Goal: Find specific page/section: Find specific page/section

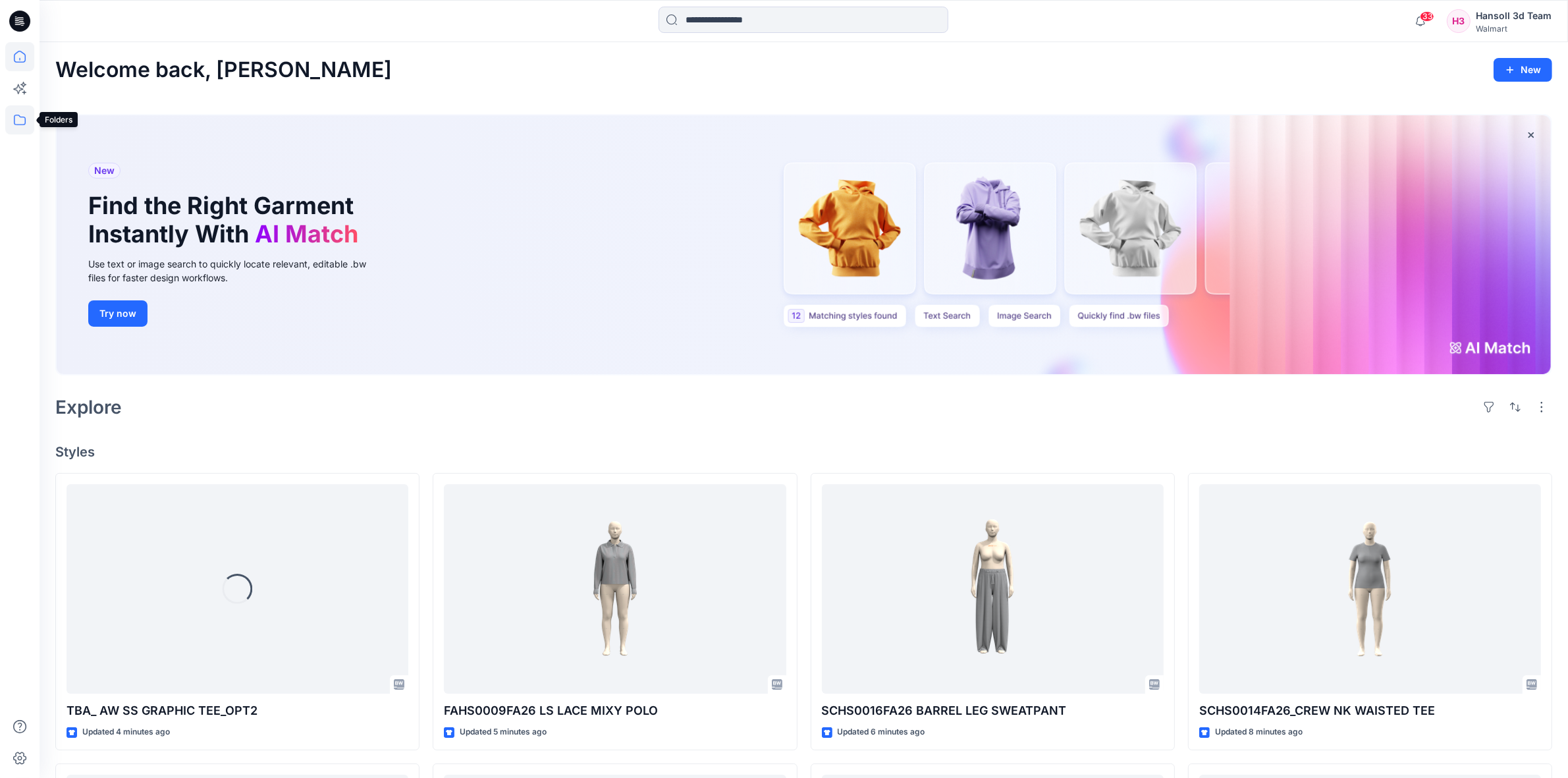
click at [24, 118] on icon at bounding box center [20, 120] width 29 height 29
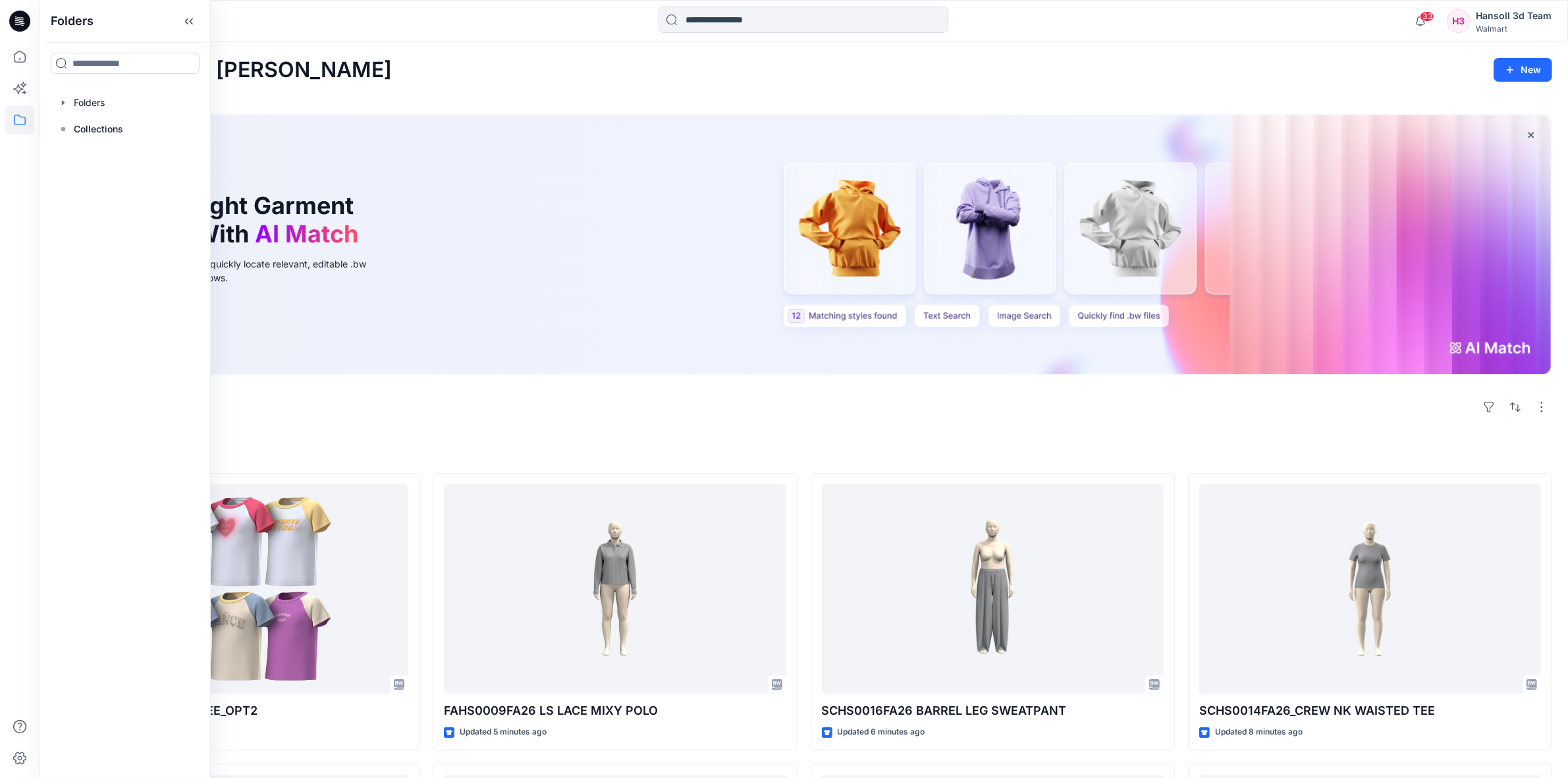
click at [114, 128] on p "Collections" at bounding box center [99, 129] width 49 height 16
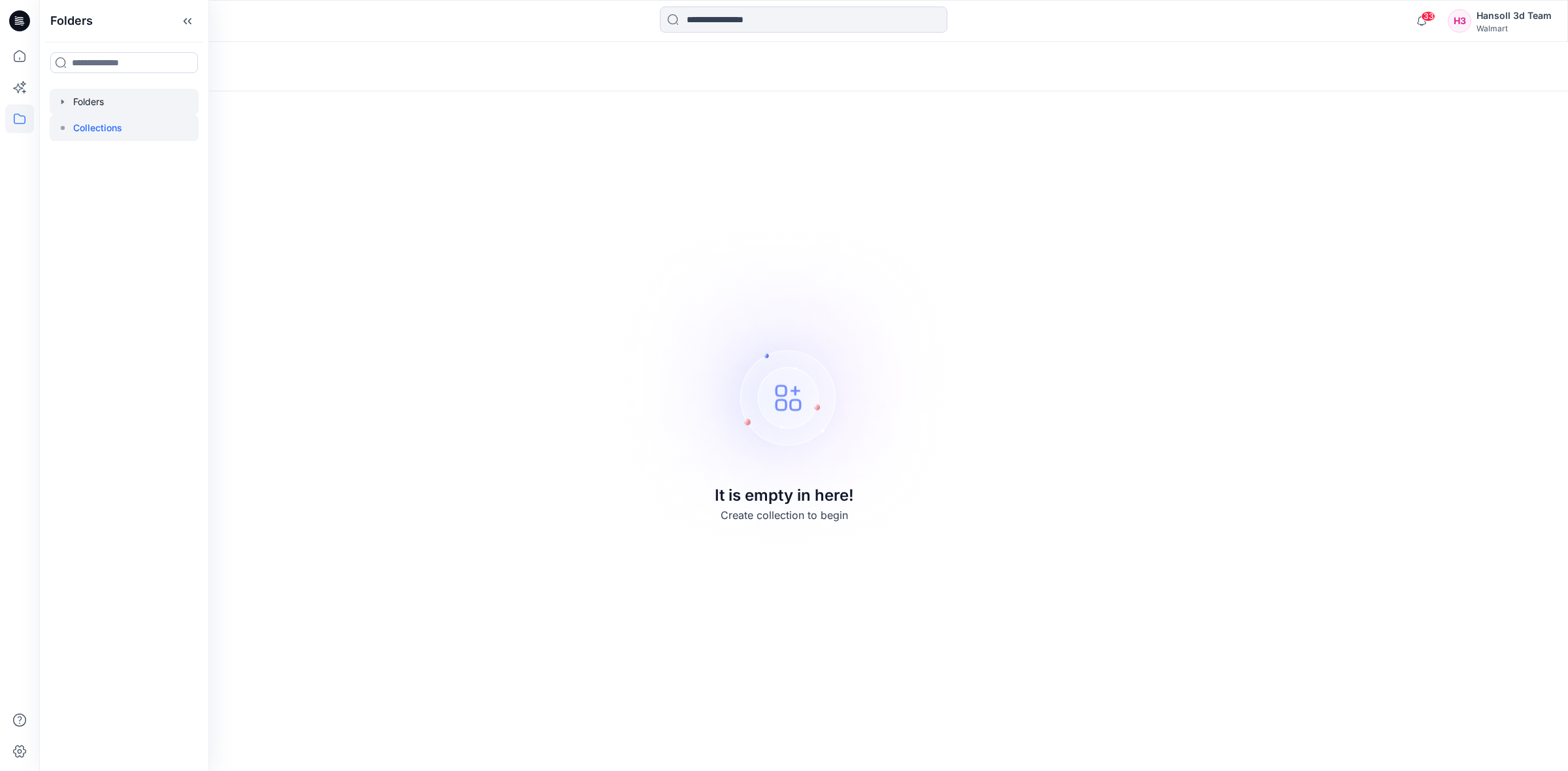
click at [127, 108] on div at bounding box center [124, 101] width 149 height 26
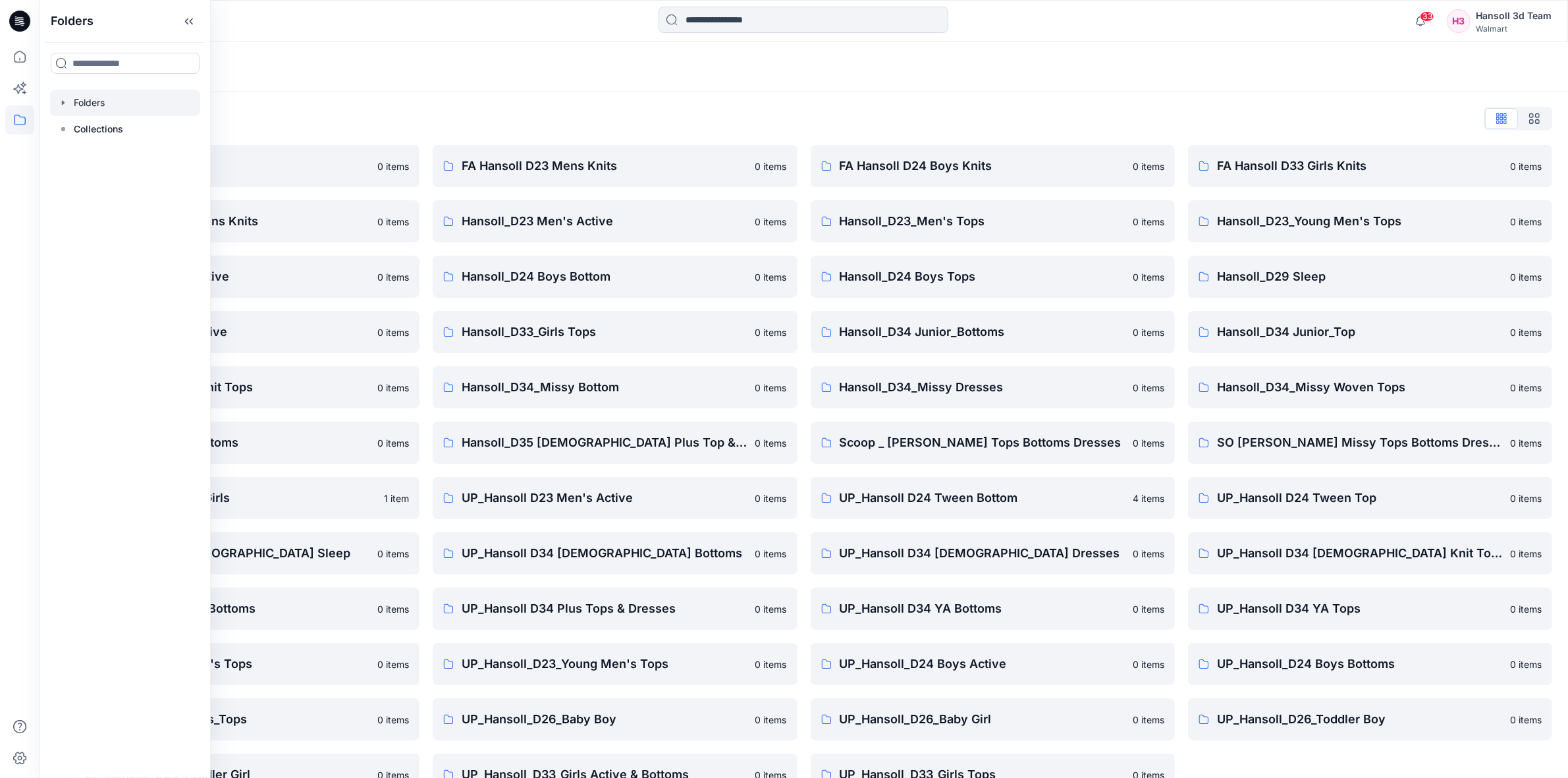
click at [446, 93] on div "Folders List EcoShot Hansoll 0 items FA Hansoll D34 Womens Knits 0 items Hansol…" at bounding box center [803, 451] width 1529 height 719
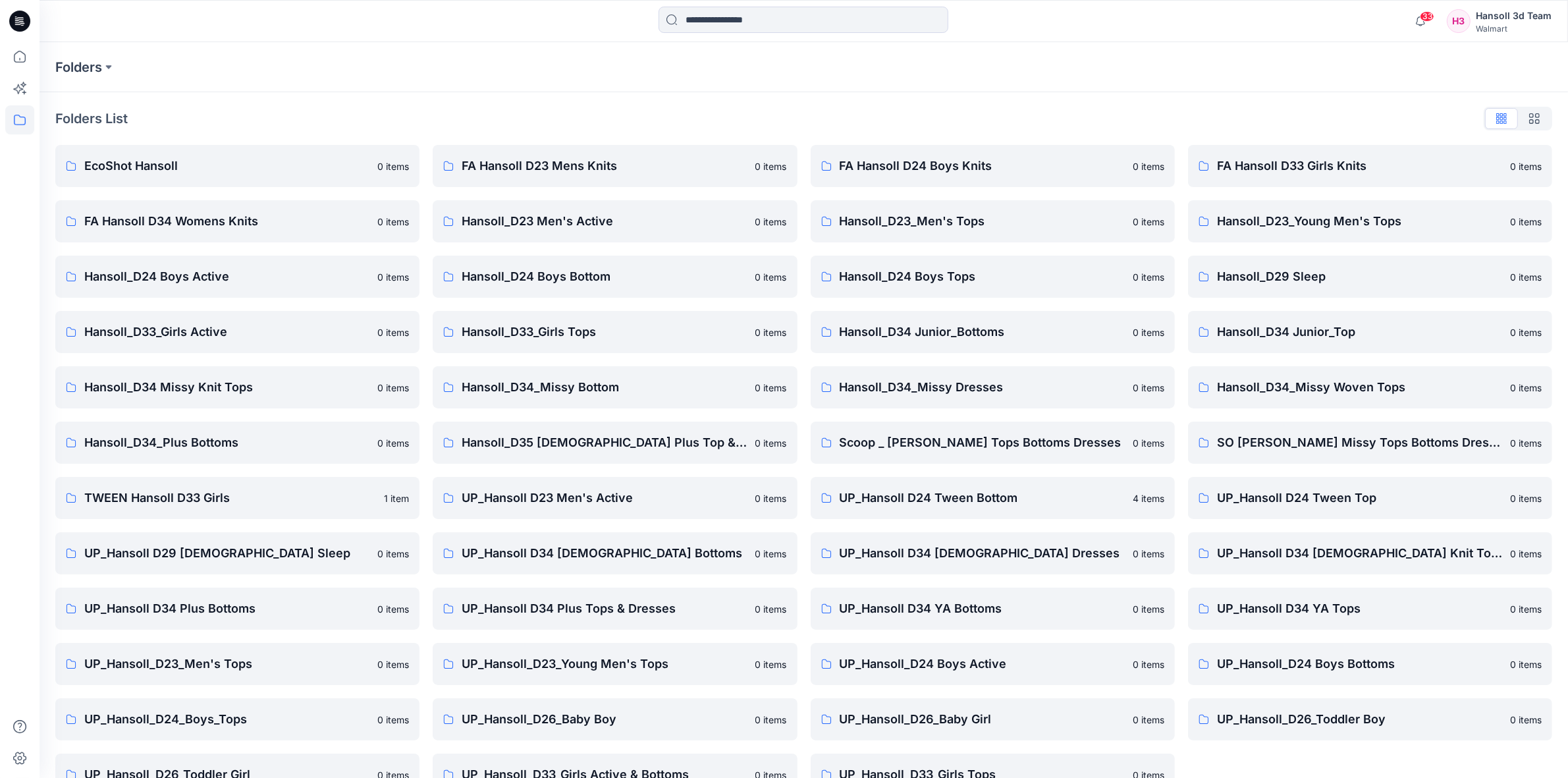
scroll to position [33, 0]
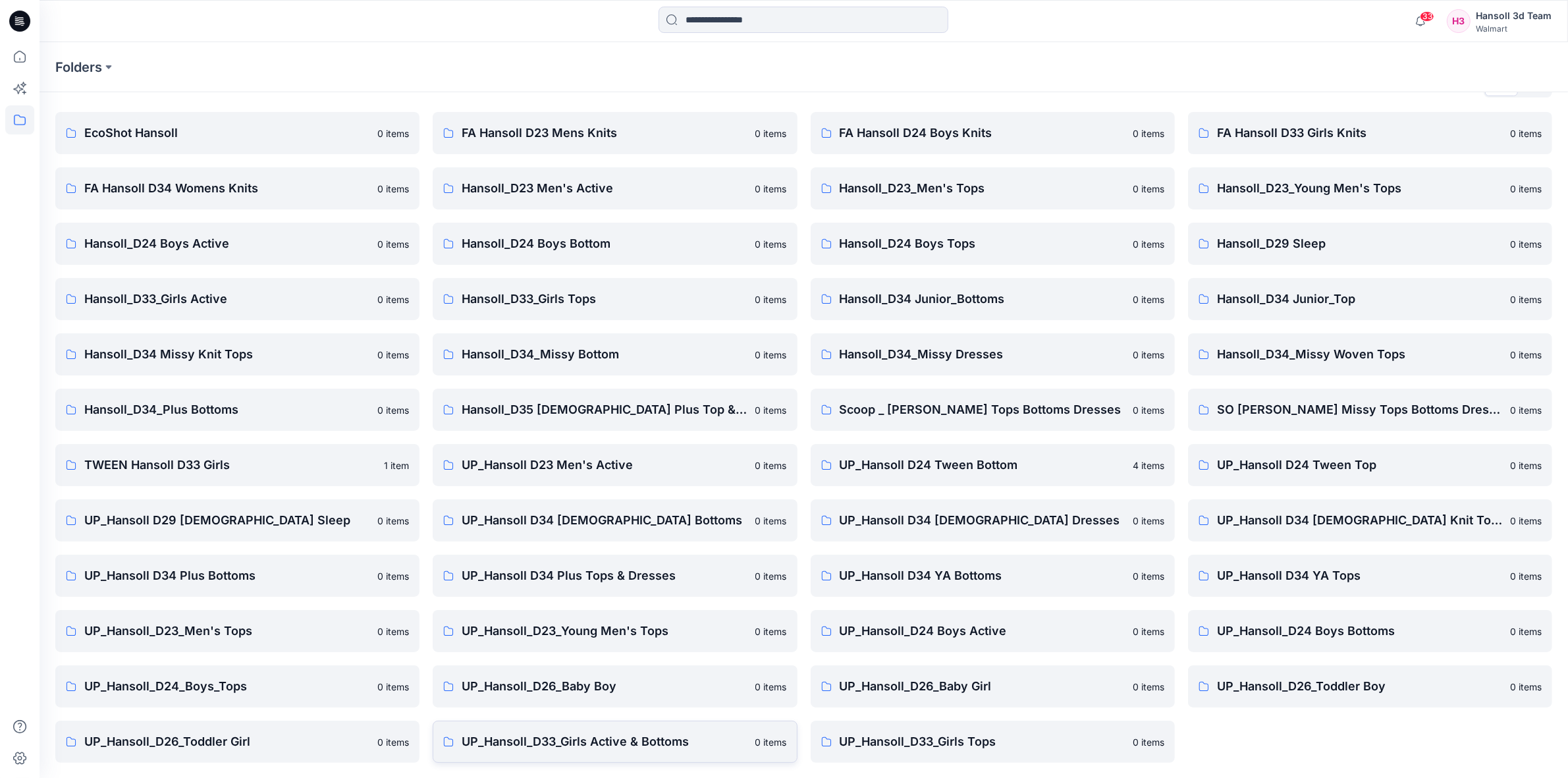
click at [693, 732] on p "UP_Hansoll_D33_Girls Active & Bottoms" at bounding box center [604, 741] width 285 height 18
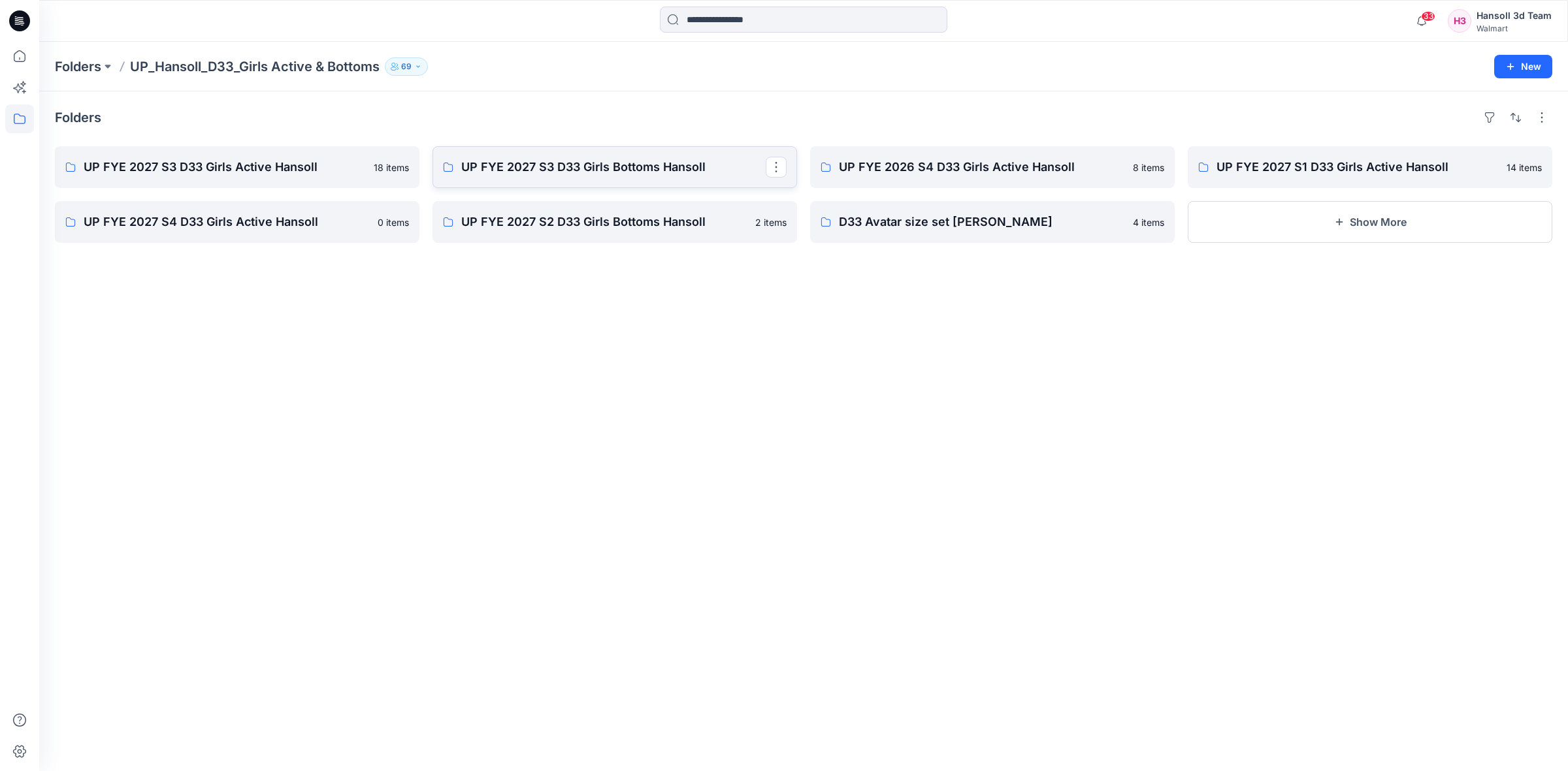
click at [674, 176] on p "UP FYE 2027 S3 D33 Girls Bottoms Hansoll" at bounding box center [613, 167] width 304 height 18
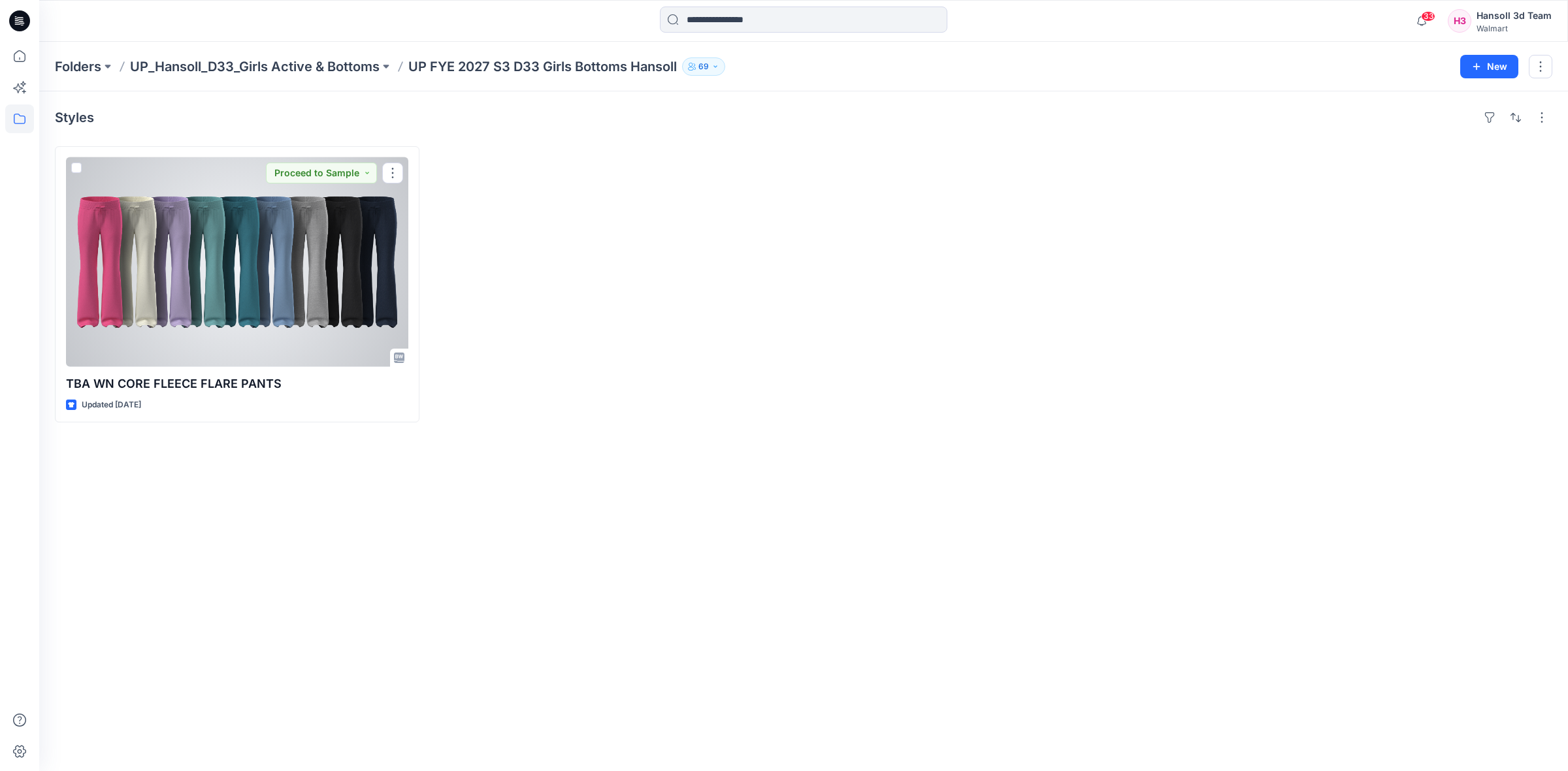
click at [245, 281] on div at bounding box center [237, 262] width 343 height 209
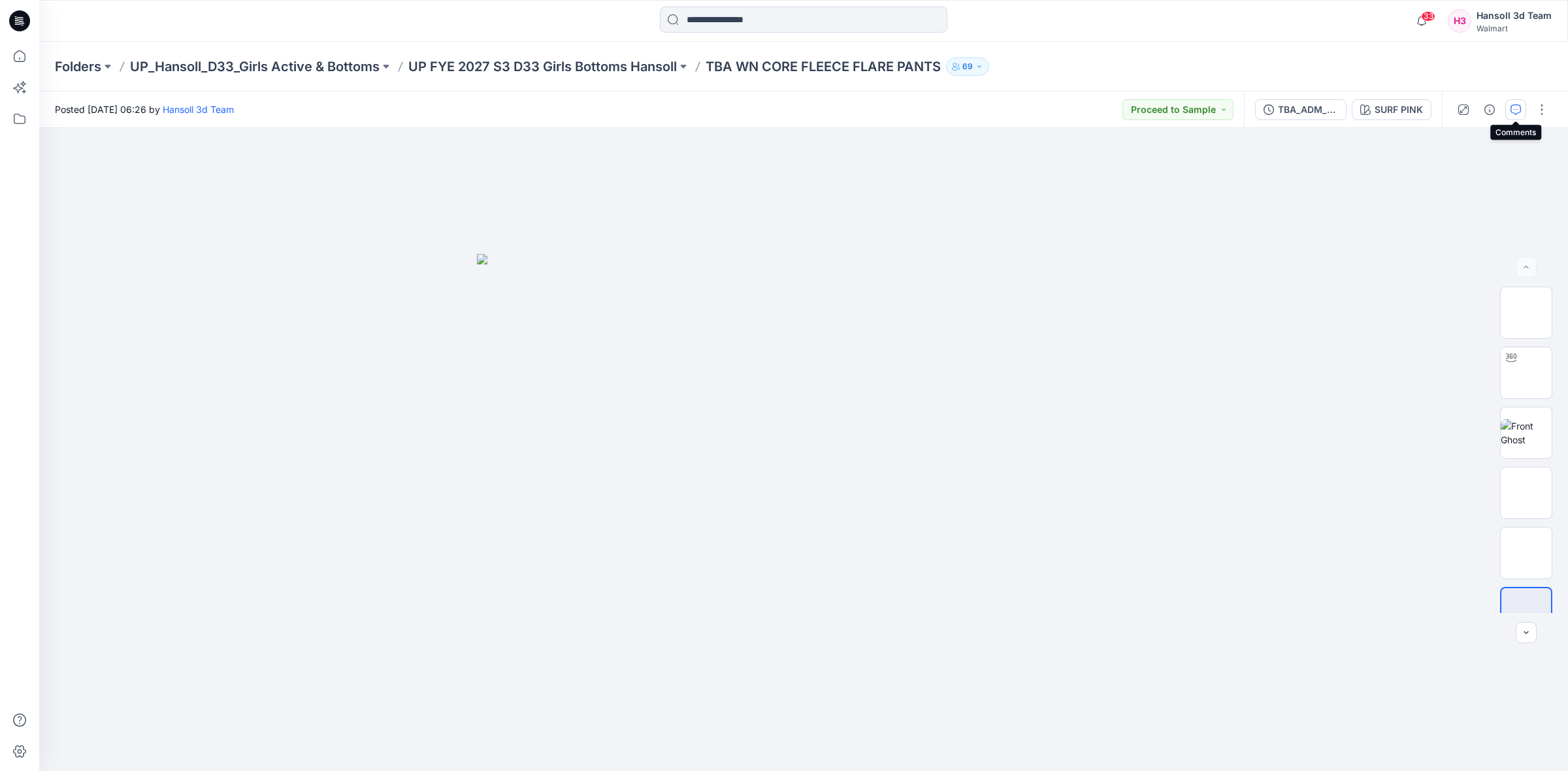
click at [1512, 106] on icon "button" at bounding box center [1515, 109] width 11 height 11
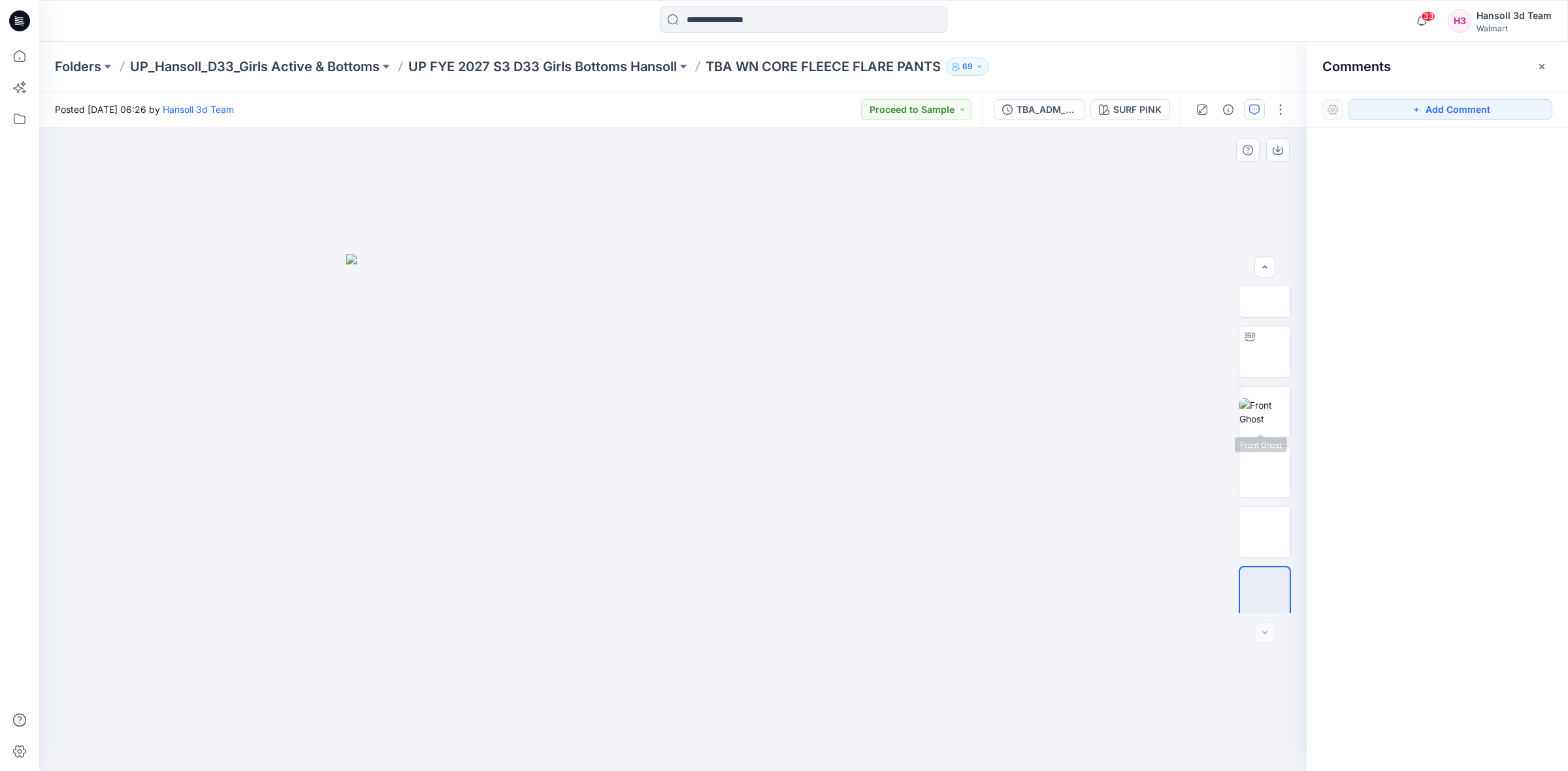
scroll to position [26, 0]
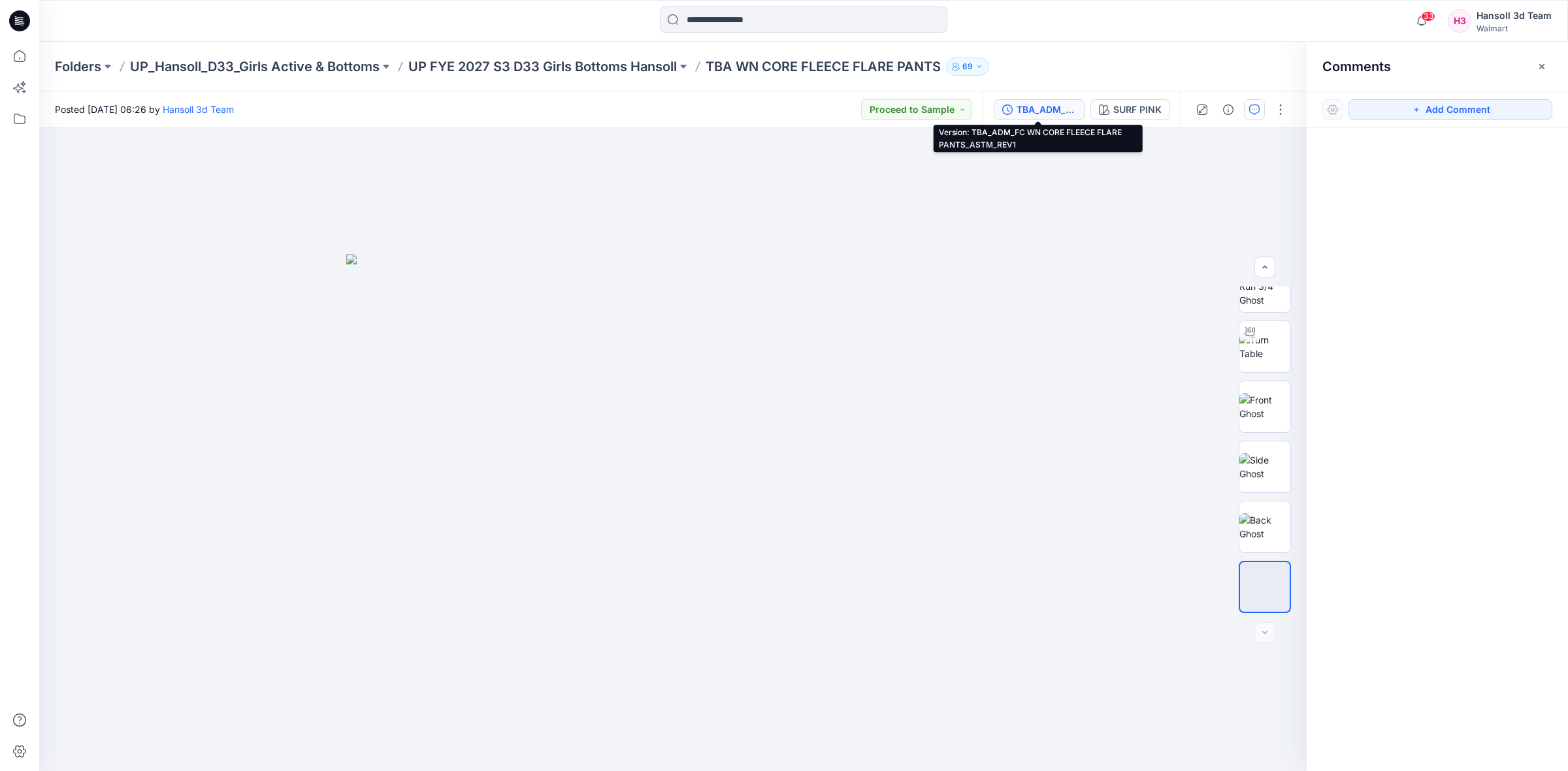
click at [1037, 106] on div "TBA_ADM_FC WN CORE FLEECE FLARE PANTS_ASTM_REV1" at bounding box center [1046, 110] width 60 height 14
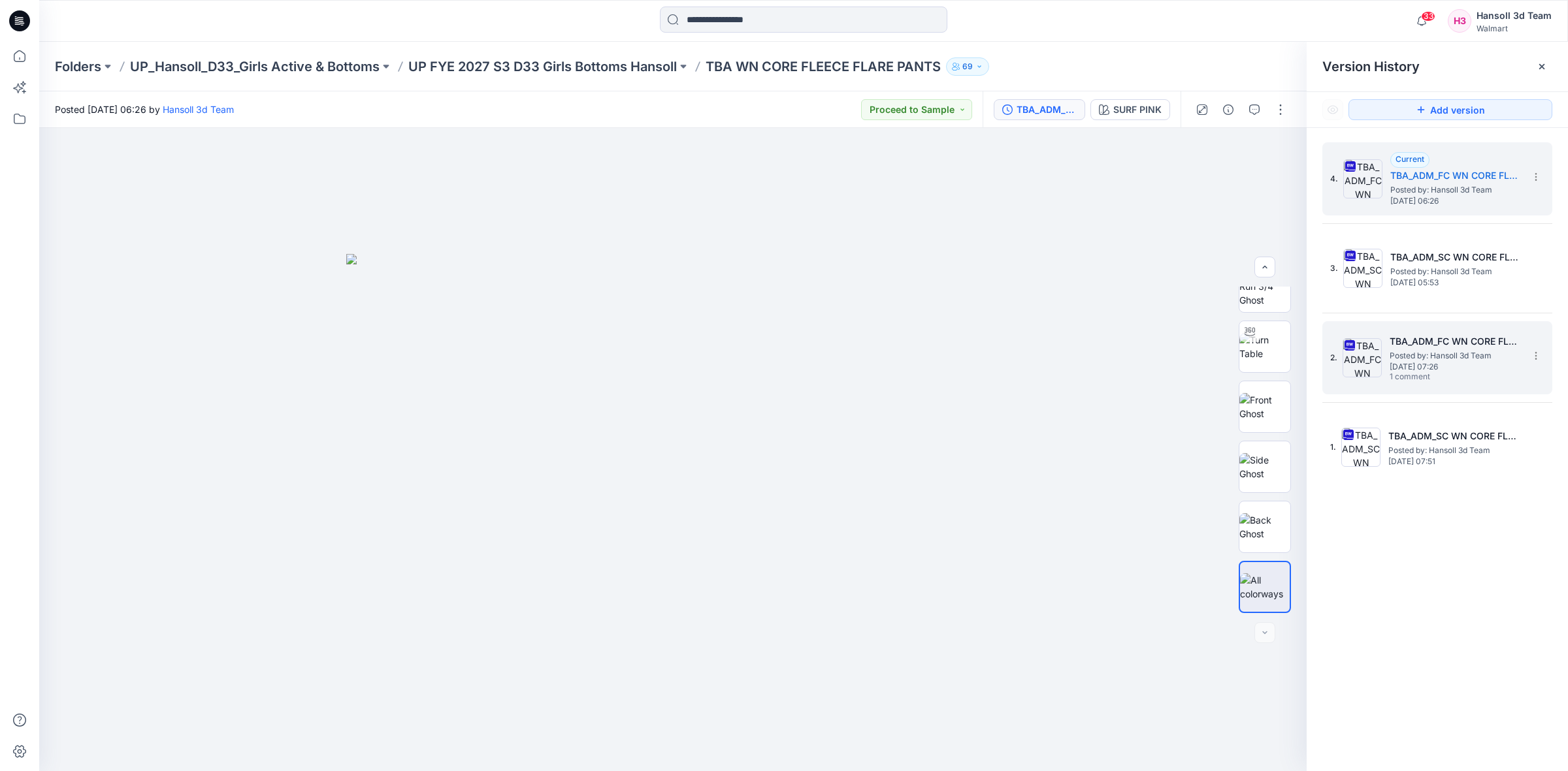
click at [1457, 357] on span "Posted by: Hansoll 3d Team" at bounding box center [1455, 356] width 131 height 13
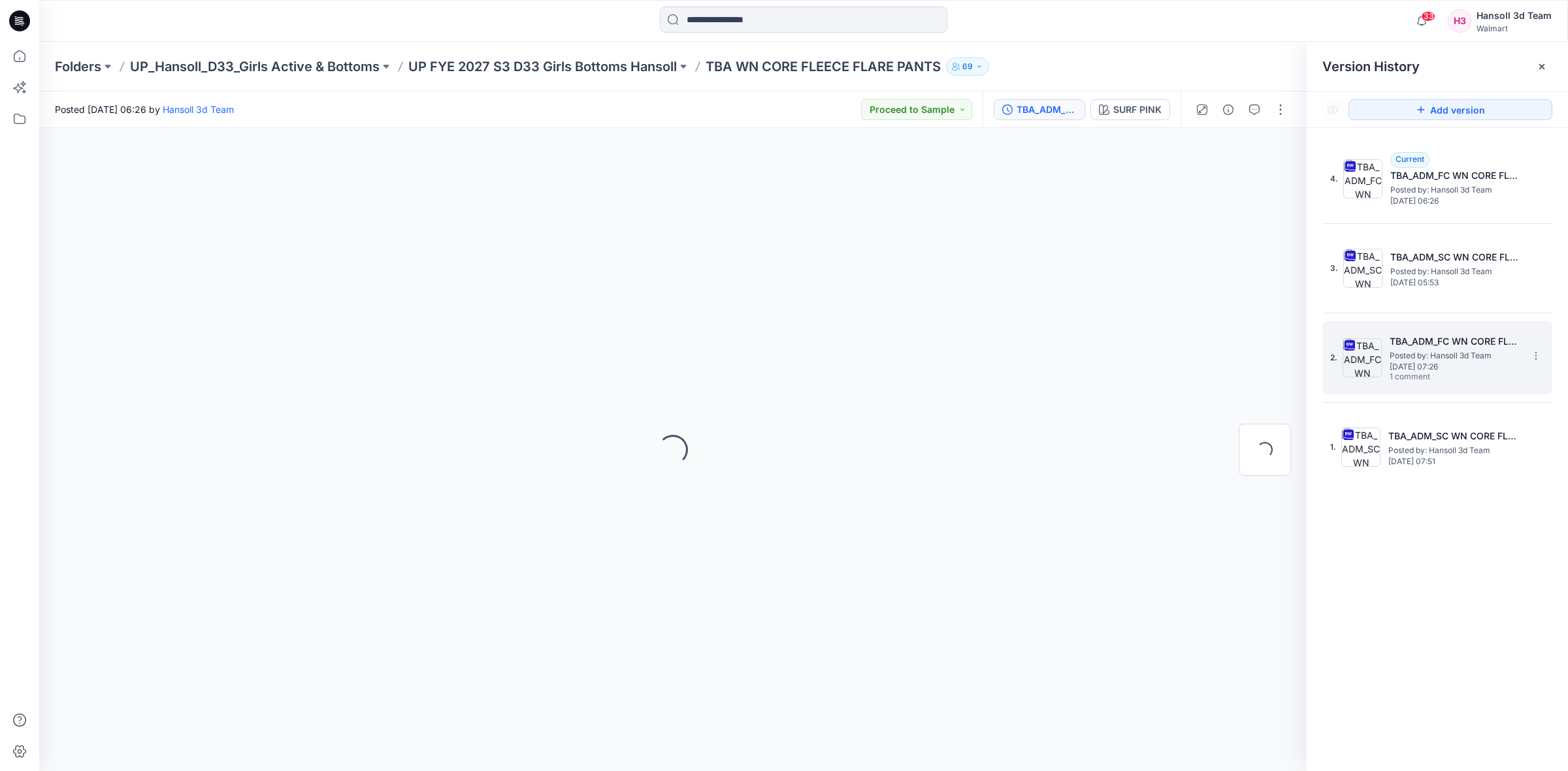
scroll to position [0, 0]
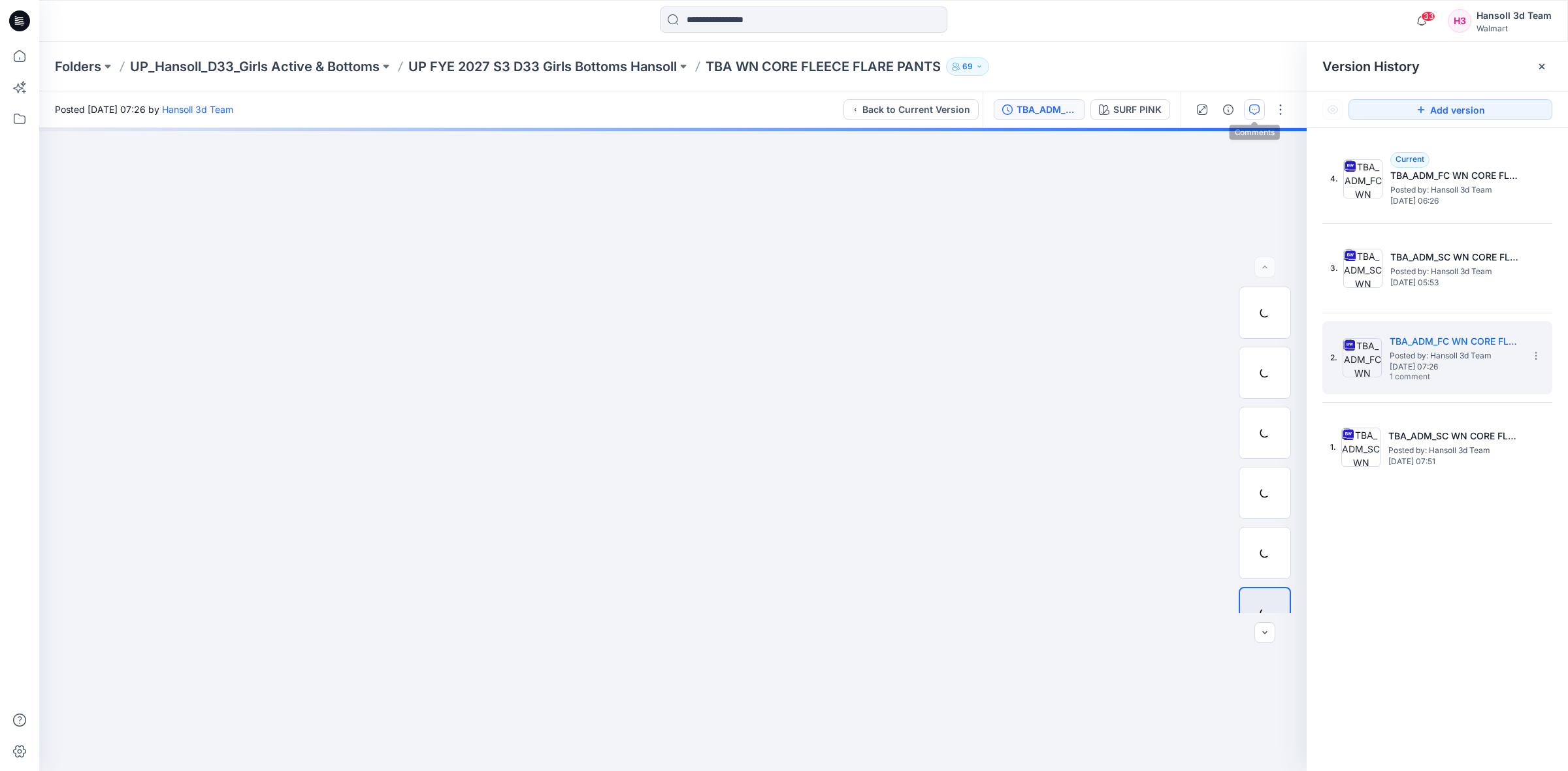
click at [1252, 105] on icon "button" at bounding box center [1254, 109] width 11 height 11
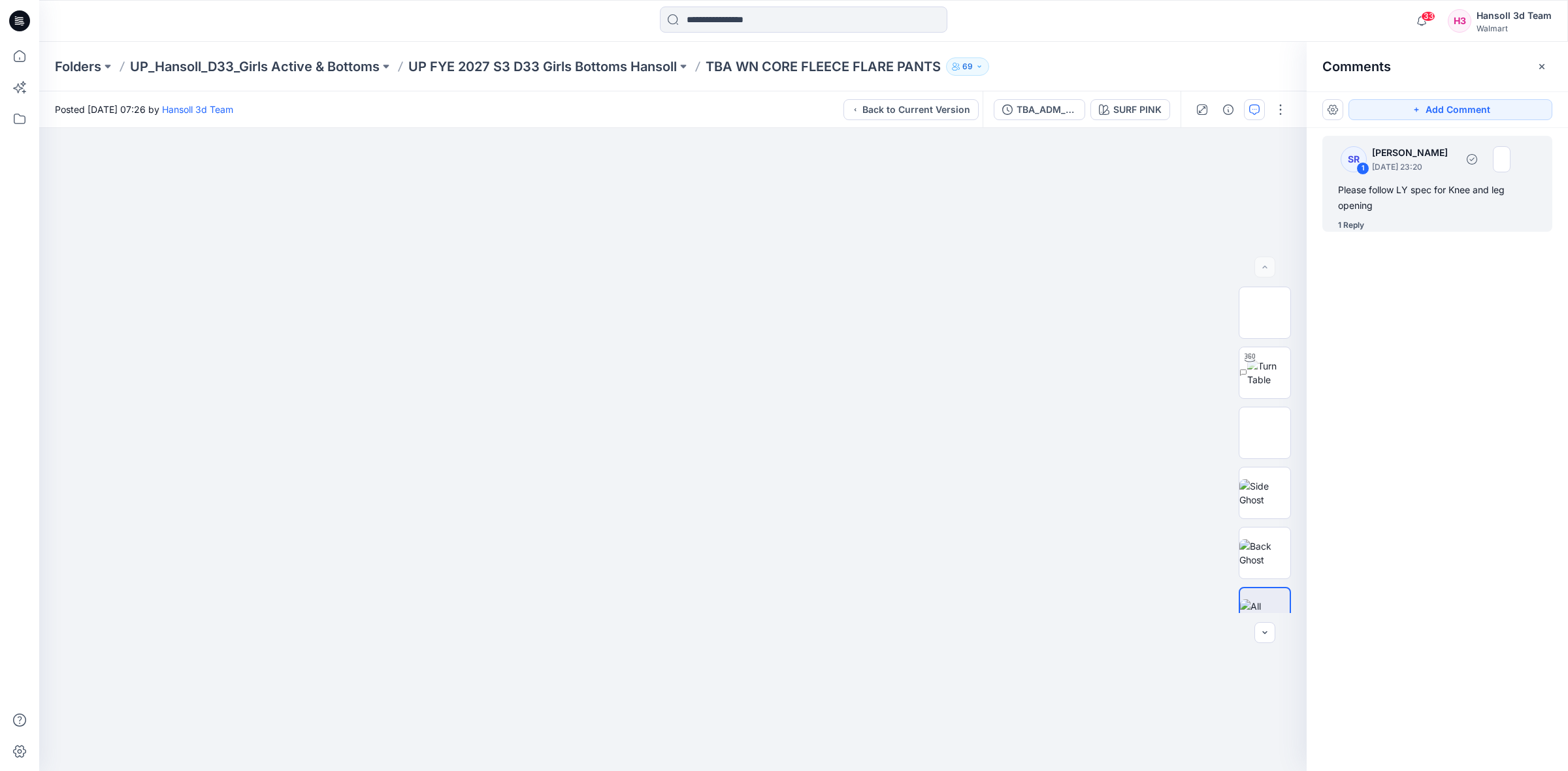
click at [1363, 226] on div "1 Reply" at bounding box center [1351, 225] width 26 height 13
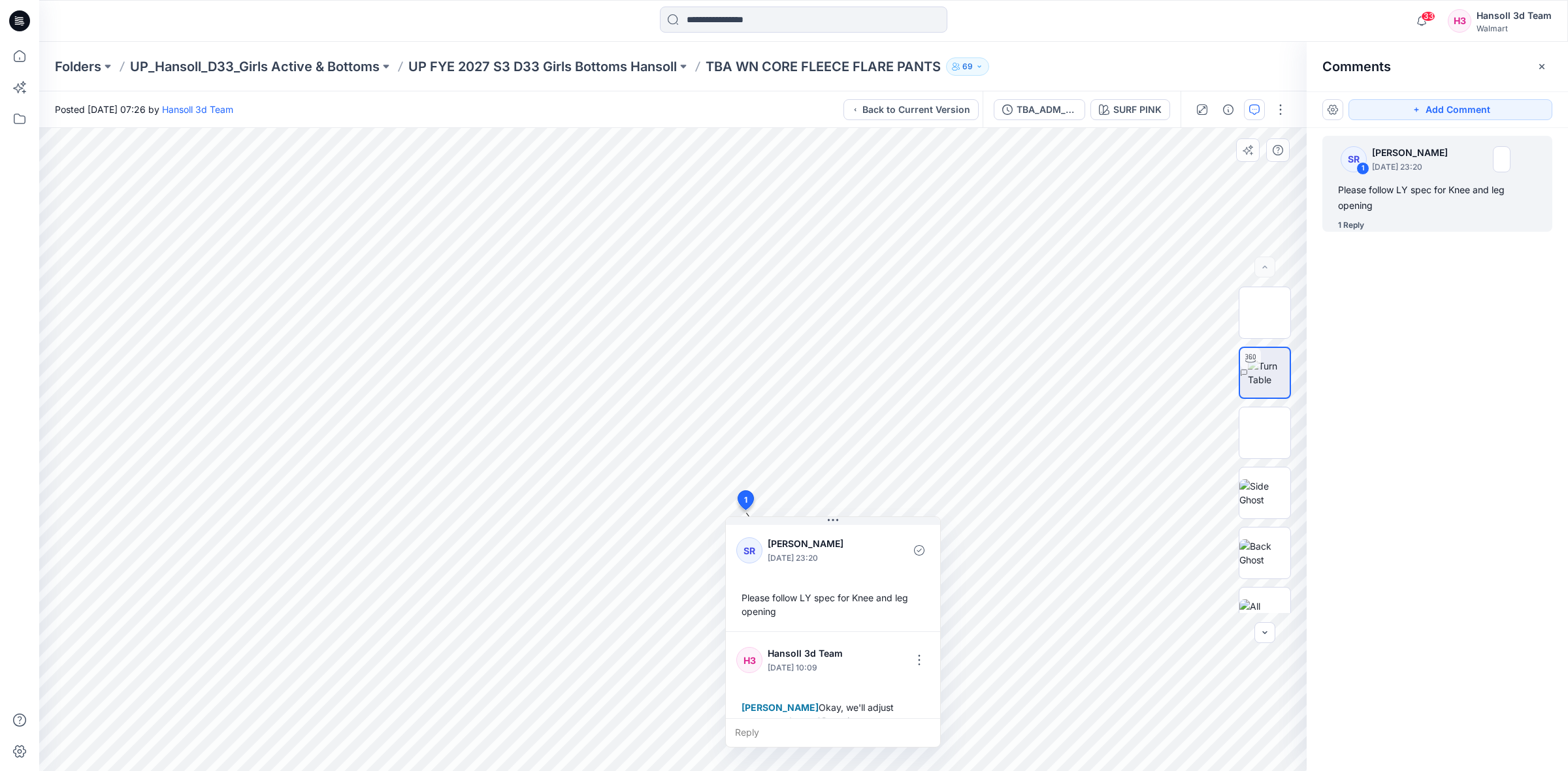
scroll to position [23, 0]
